Goal: Task Accomplishment & Management: Manage account settings

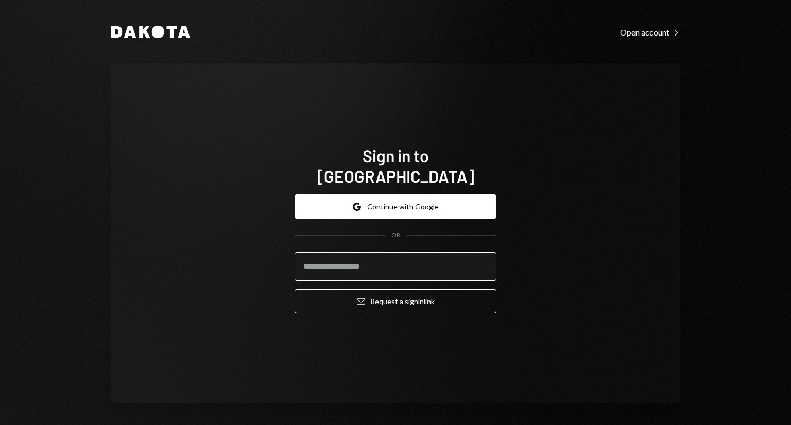
click at [321, 252] on input "email" at bounding box center [396, 266] width 202 height 29
type input "**********"
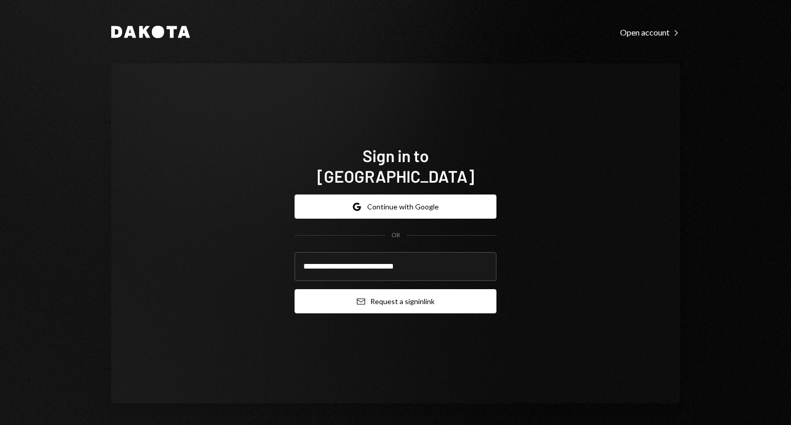
click at [357, 298] on icon "Email" at bounding box center [361, 302] width 8 height 8
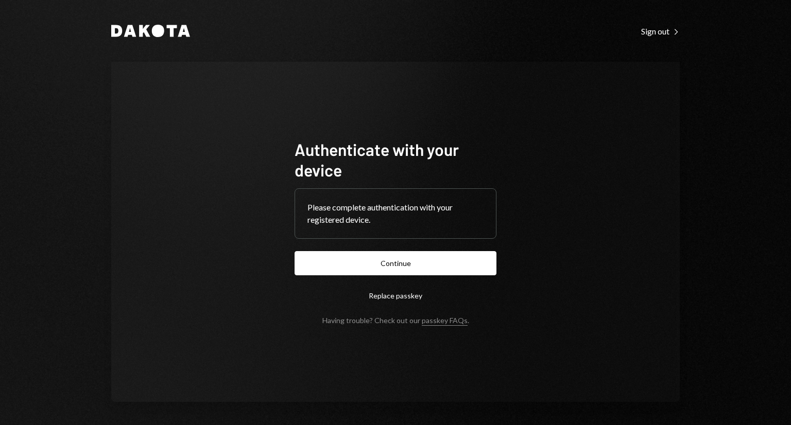
click at [391, 263] on button "Continue" at bounding box center [396, 263] width 202 height 24
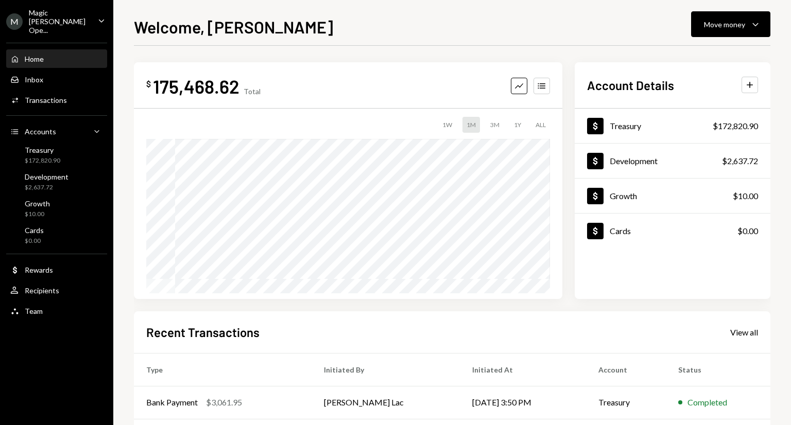
click at [100, 24] on div "M Magic [PERSON_NAME] Ope... Caret Down" at bounding box center [56, 21] width 113 height 26
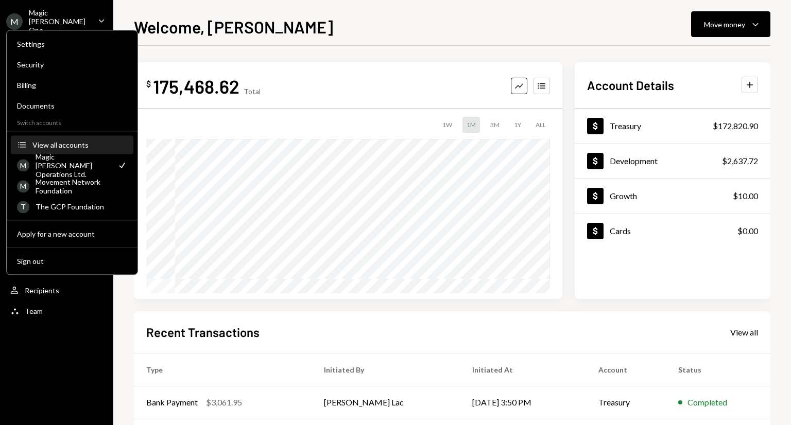
click at [68, 139] on button "Accounts View all accounts" at bounding box center [72, 145] width 123 height 19
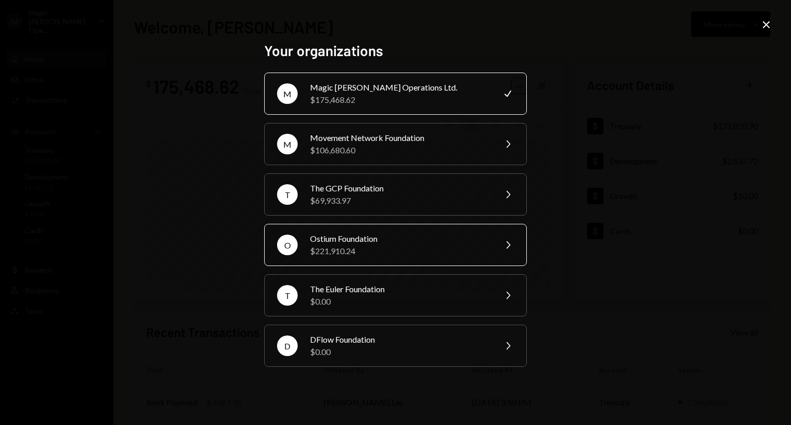
click at [332, 244] on div "Ostium Foundation" at bounding box center [399, 239] width 179 height 12
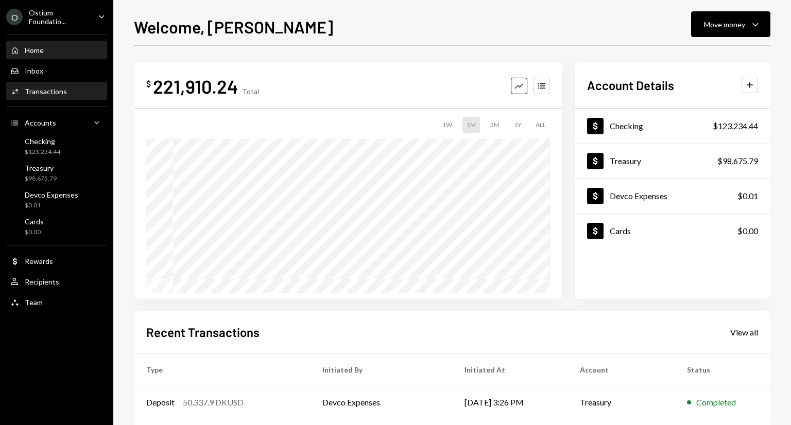
click at [46, 85] on div "Activities Transactions" at bounding box center [56, 92] width 93 height 18
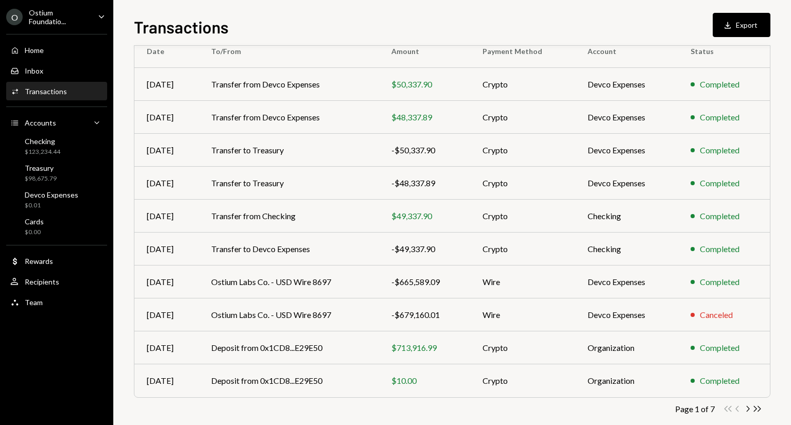
scroll to position [112, 0]
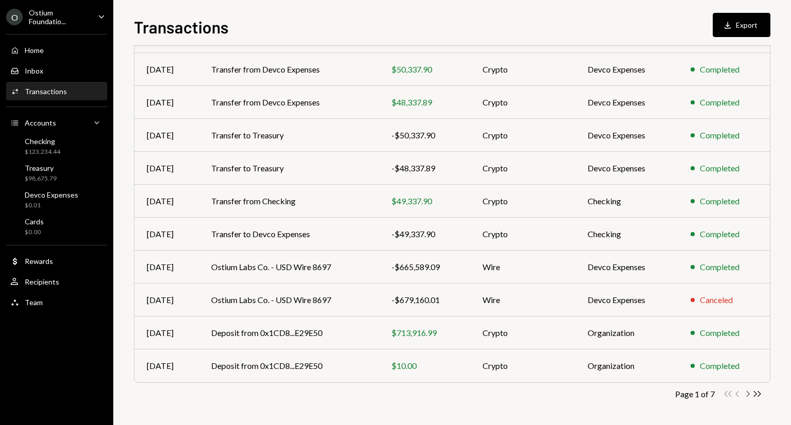
click at [748, 394] on icon "button" at bounding box center [748, 394] width 3 height 6
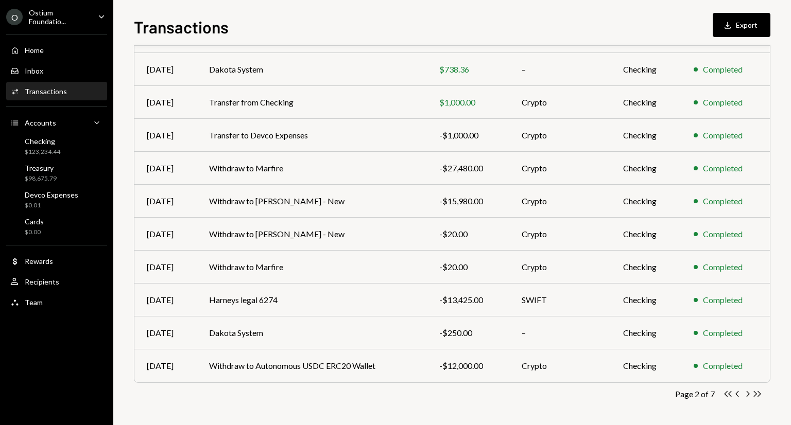
click at [748, 394] on icon "button" at bounding box center [748, 394] width 3 height 6
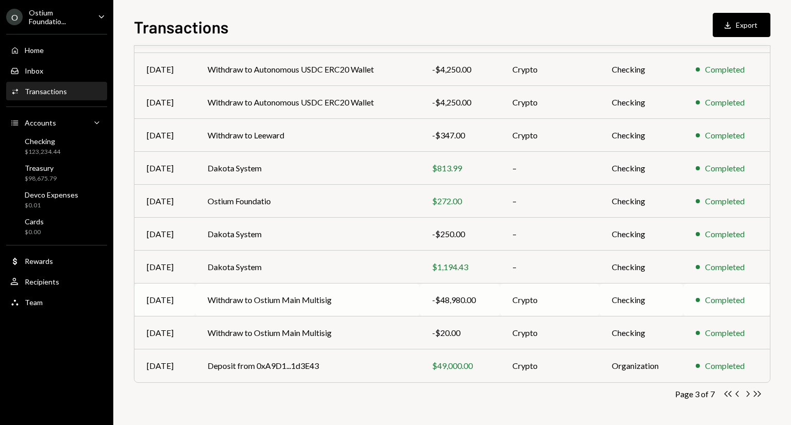
click at [352, 300] on td "Withdraw to Ostium Main Multisig" at bounding box center [307, 300] width 224 height 33
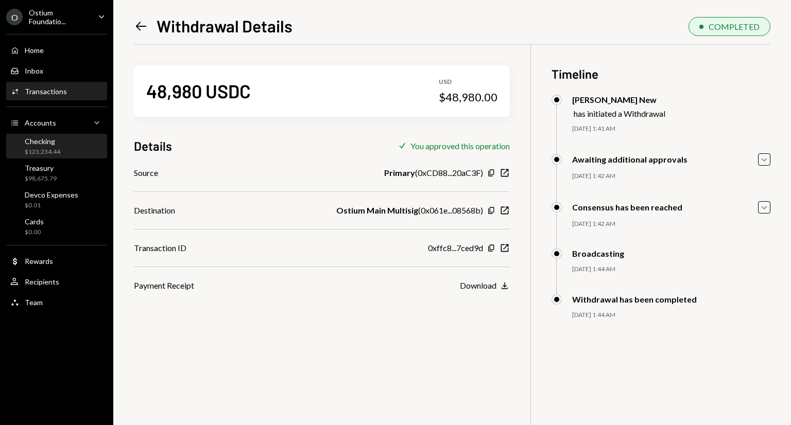
click at [62, 145] on div "Checking $123,234.44" at bounding box center [56, 147] width 93 height 20
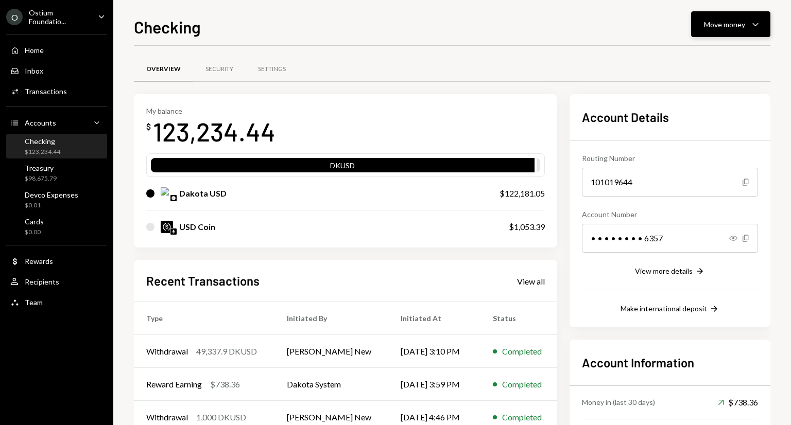
click at [756, 27] on icon "Caret Down" at bounding box center [755, 24] width 12 height 12
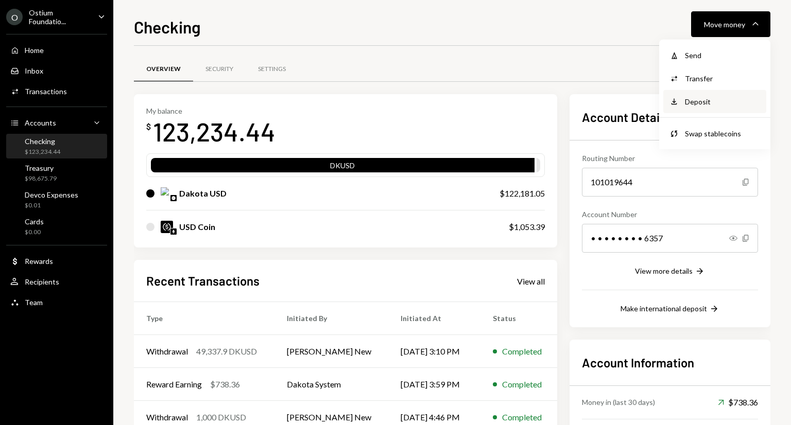
click at [694, 99] on div "Deposit" at bounding box center [722, 101] width 75 height 11
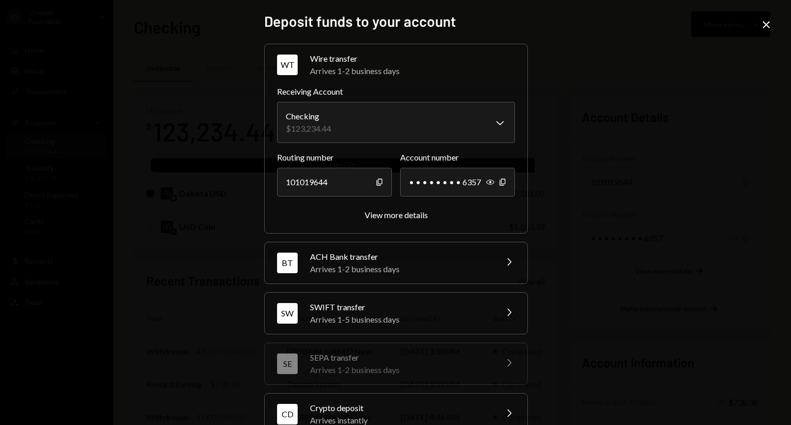
scroll to position [75, 0]
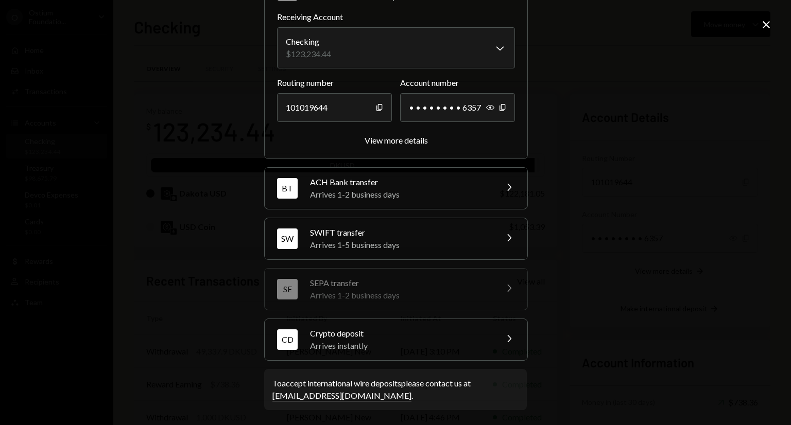
click at [420, 345] on div "Arrives instantly" at bounding box center [400, 346] width 180 height 12
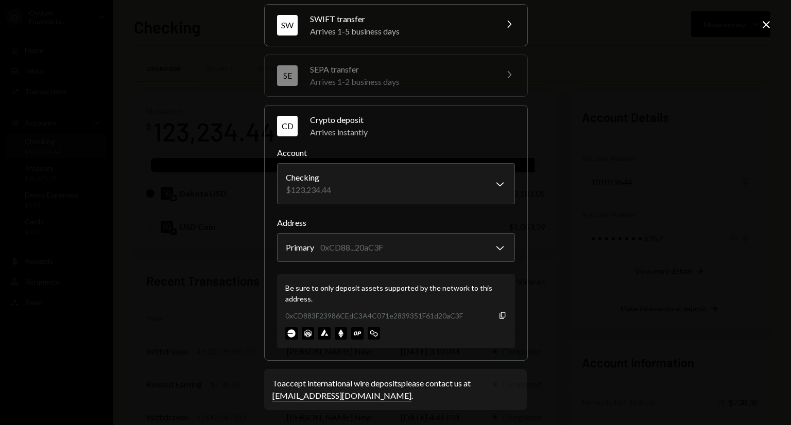
scroll to position [140, 0]
click at [764, 17] on div "**********" at bounding box center [395, 212] width 791 height 425
click at [765, 27] on icon "Close" at bounding box center [766, 25] width 12 height 12
